Goal: Navigation & Orientation: Find specific page/section

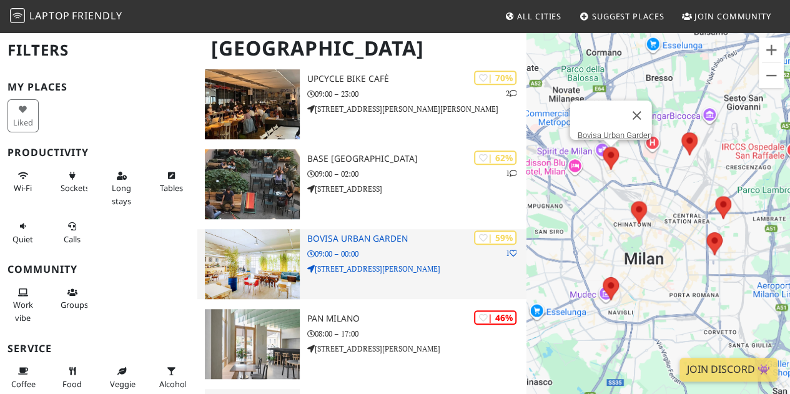
scroll to position [269, 0]
click at [377, 242] on h3 "Bovisa Urban Garden" at bounding box center [416, 238] width 219 height 11
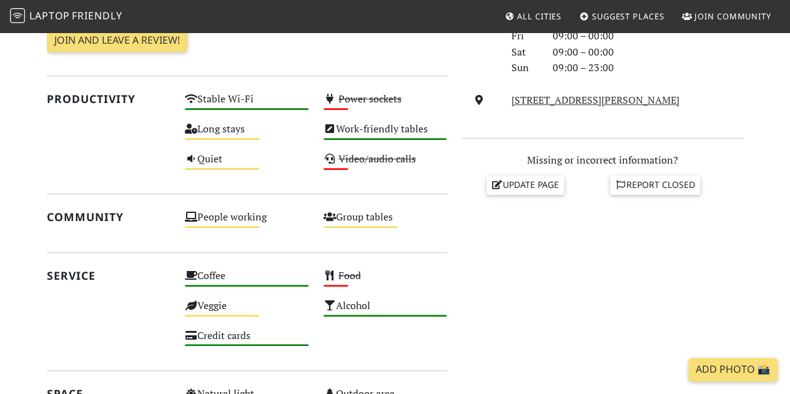
scroll to position [426, 0]
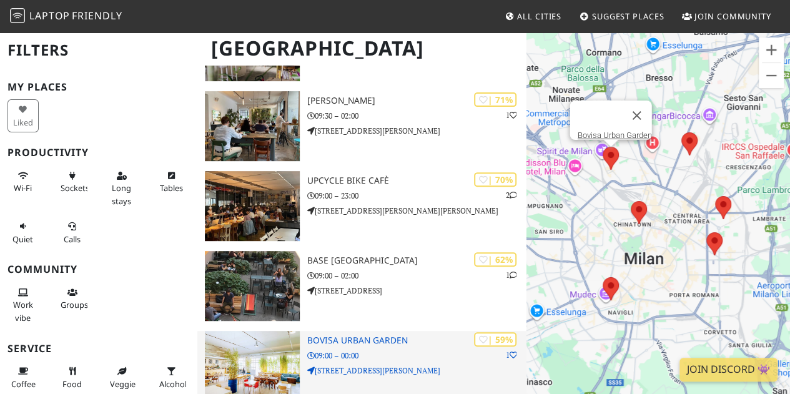
scroll to position [164, 0]
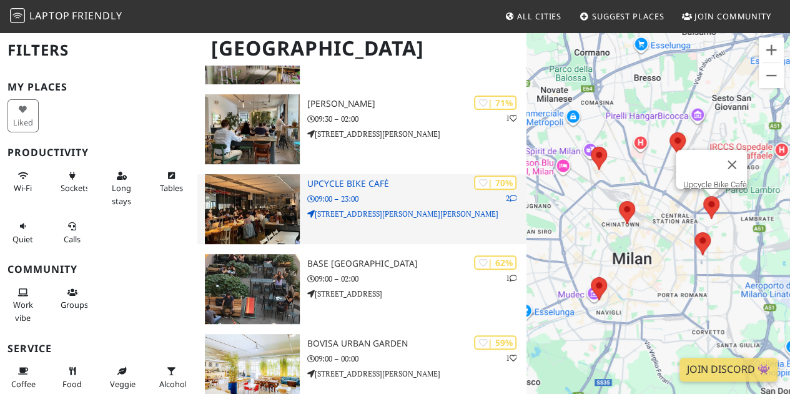
click at [377, 201] on p "09:00 – 23:00" at bounding box center [416, 199] width 219 height 12
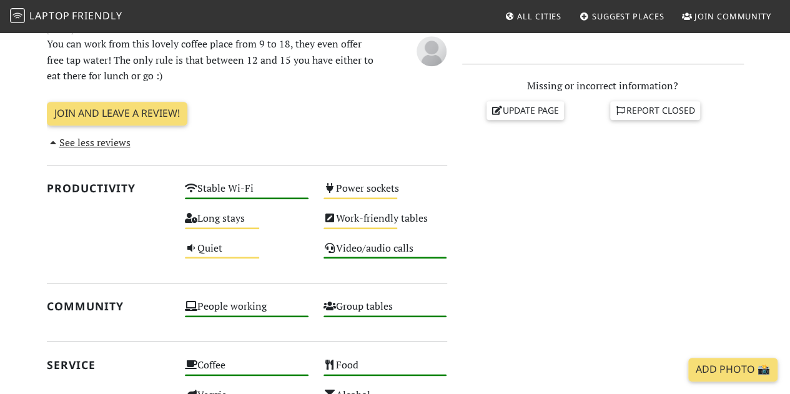
scroll to position [521, 0]
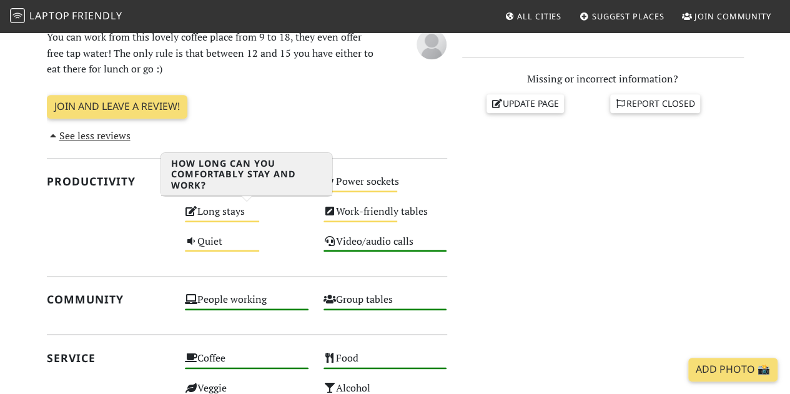
click at [221, 210] on div "Long stays Medium" at bounding box center [246, 217] width 139 height 30
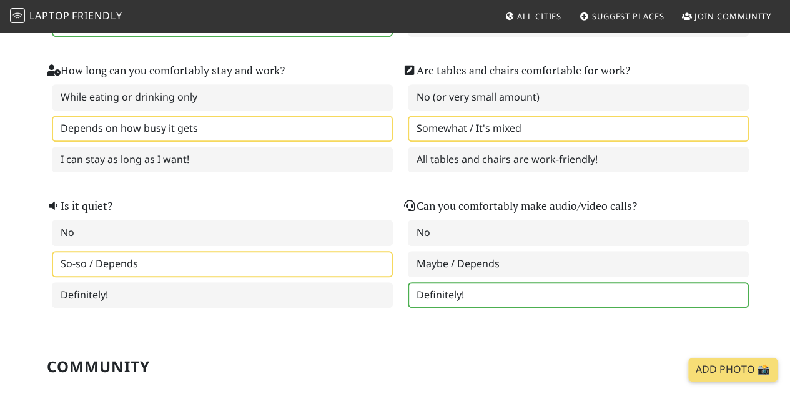
scroll to position [301, 0]
